Goal: Find specific page/section: Find specific page/section

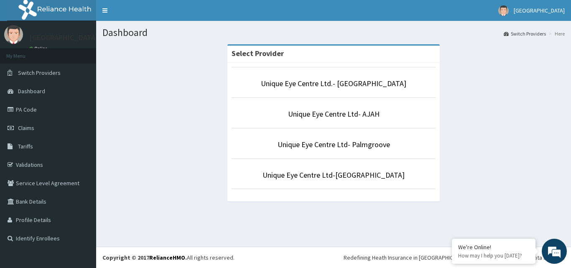
click at [283, 151] on li "Unique Eye Centre Ltd- Palmgroove" at bounding box center [333, 143] width 204 height 31
click at [297, 144] on link "Unique Eye Centre Ltd- Palmgroove" at bounding box center [333, 145] width 112 height 10
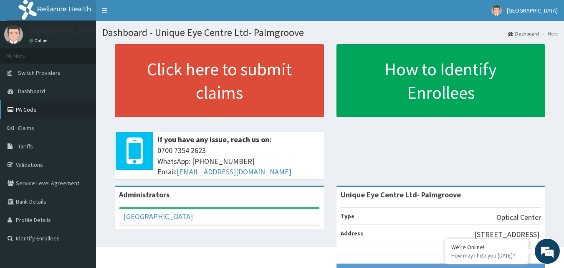
click at [19, 112] on link "PA Code" at bounding box center [48, 109] width 96 height 18
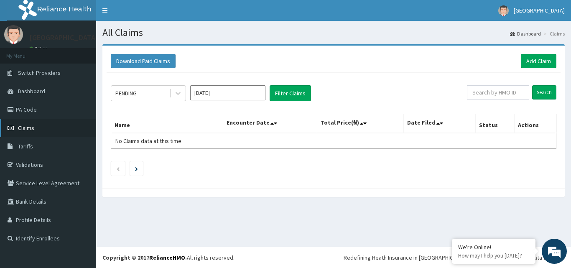
click at [23, 126] on span "Claims" at bounding box center [26, 128] width 16 height 8
click at [23, 111] on link "PA Code" at bounding box center [48, 109] width 96 height 18
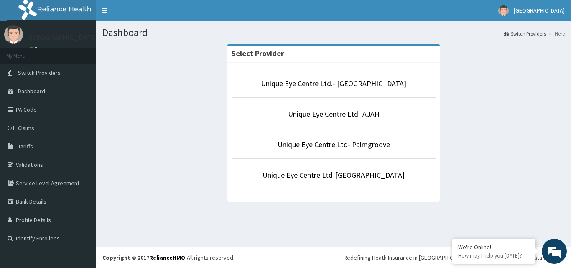
click at [272, 86] on p "Unique Eye Centre Ltd.- [GEOGRAPHIC_DATA]" at bounding box center [333, 83] width 204 height 11
click at [264, 90] on li "Unique Eye Centre Ltd.- [GEOGRAPHIC_DATA]" at bounding box center [333, 82] width 204 height 31
click at [245, 95] on li "Unique Eye Centre Ltd.- [GEOGRAPHIC_DATA]" at bounding box center [333, 82] width 204 height 31
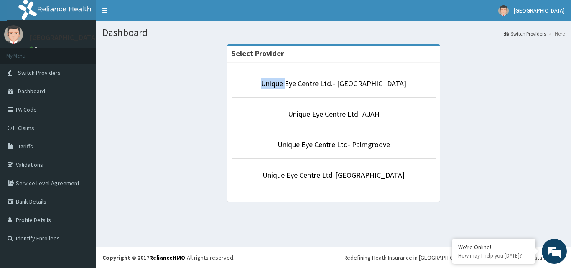
click at [245, 95] on li "Unique Eye Centre Ltd.- [GEOGRAPHIC_DATA]" at bounding box center [333, 82] width 204 height 31
click at [245, 94] on li "Unique Eye Centre Ltd.- [GEOGRAPHIC_DATA]" at bounding box center [333, 82] width 204 height 31
click at [244, 92] on li "Unique Eye Centre Ltd.- [GEOGRAPHIC_DATA]" at bounding box center [333, 82] width 204 height 31
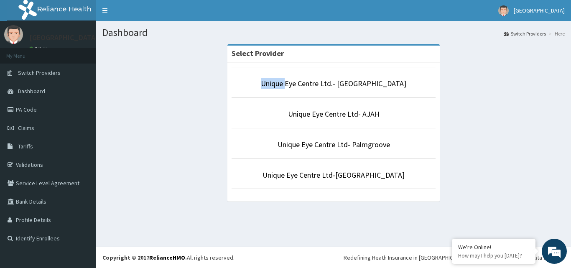
click at [244, 92] on li "Unique Eye Centre Ltd.- [GEOGRAPHIC_DATA]" at bounding box center [333, 82] width 204 height 31
click at [358, 83] on link "Unique Eye Centre Ltd.- [GEOGRAPHIC_DATA]" at bounding box center [333, 84] width 145 height 10
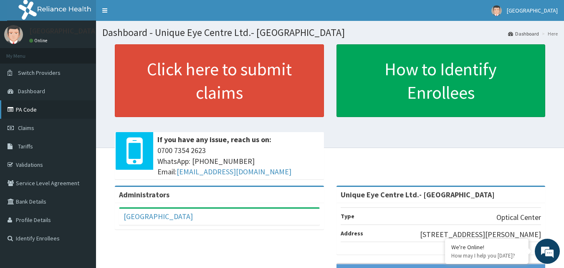
click at [41, 112] on link "PA Code" at bounding box center [48, 109] width 96 height 18
